Goal: Information Seeking & Learning: Understand process/instructions

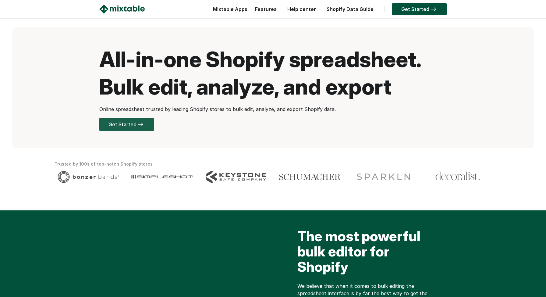
click at [131, 124] on link "Get Started" at bounding box center [126, 124] width 55 height 13
click at [267, 8] on link "Features" at bounding box center [266, 9] width 28 height 6
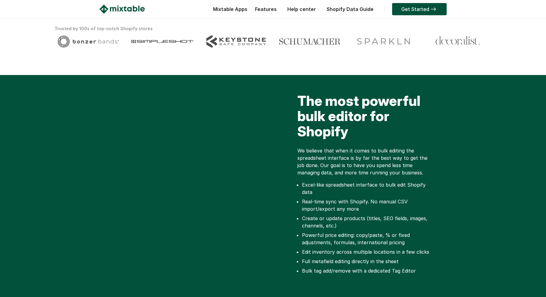
scroll to position [135, 0]
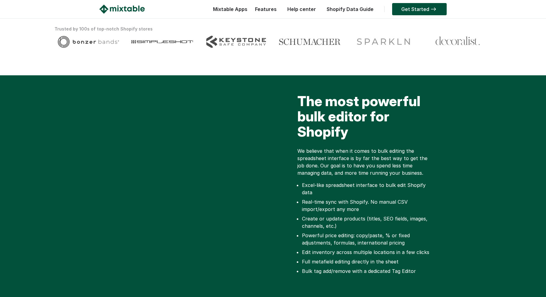
click at [341, 258] on li "Full metafield editing directly in the sheet" at bounding box center [368, 261] width 133 height 7
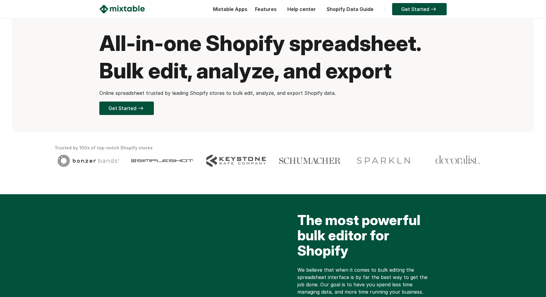
scroll to position [0, 0]
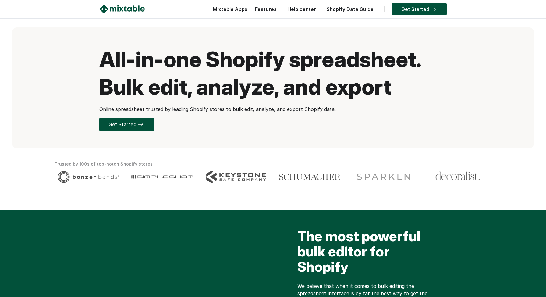
click at [304, 8] on link "Help center" at bounding box center [302, 9] width 35 height 6
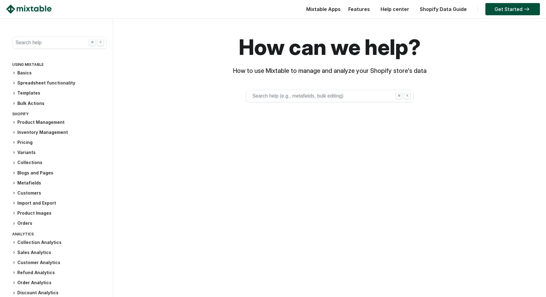
click at [28, 73] on h3 "Basics" at bounding box center [59, 73] width 95 height 6
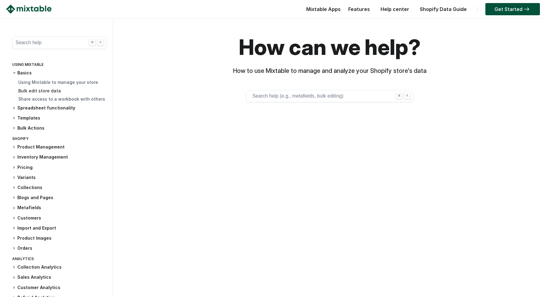
click at [40, 92] on link "Bulk edit store data" at bounding box center [39, 90] width 43 height 5
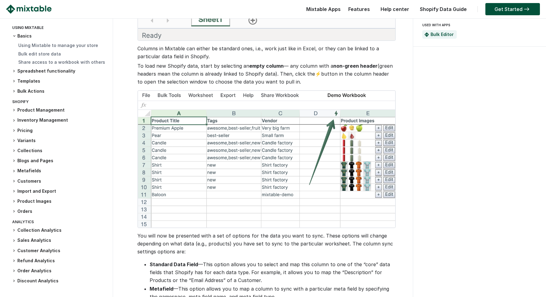
scroll to position [360, 0]
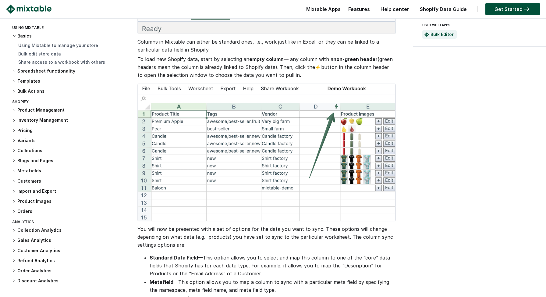
click at [27, 211] on h3 "Orders" at bounding box center [59, 211] width 95 height 6
click at [27, 220] on link "Bulk delete orders" at bounding box center [37, 220] width 39 height 5
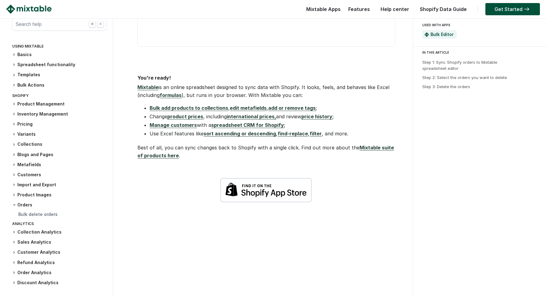
scroll to position [852, 0]
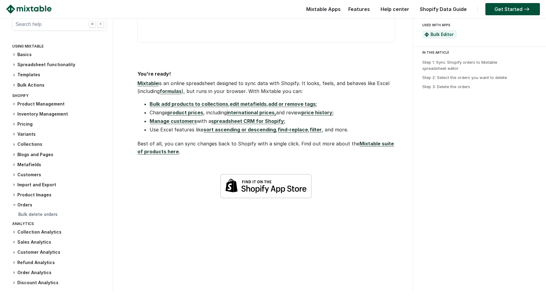
click at [271, 199] on img at bounding box center [265, 186] width 91 height 25
